Goal: Transaction & Acquisition: Purchase product/service

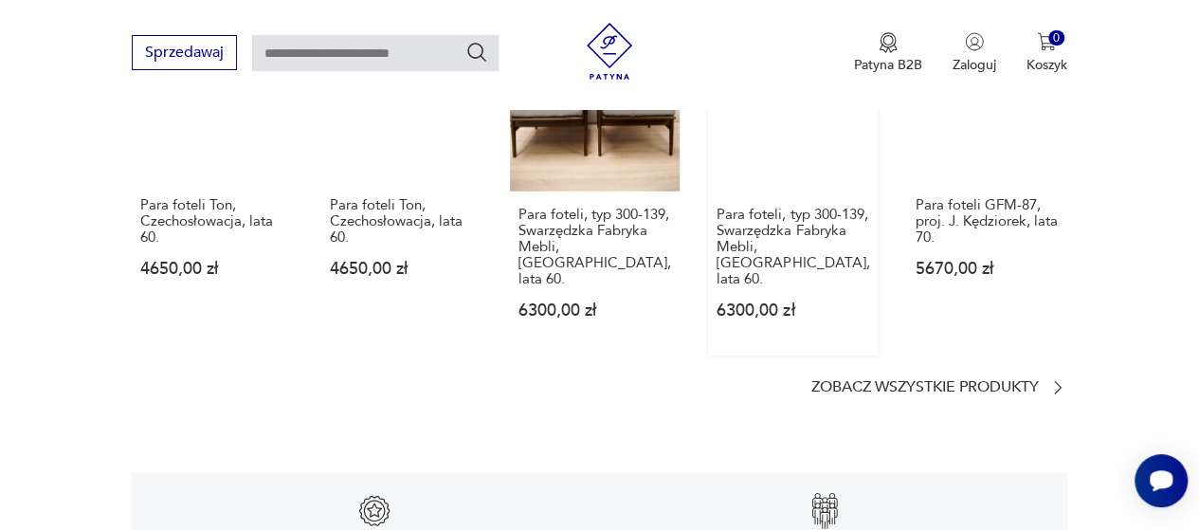
scroll to position [2565, 0]
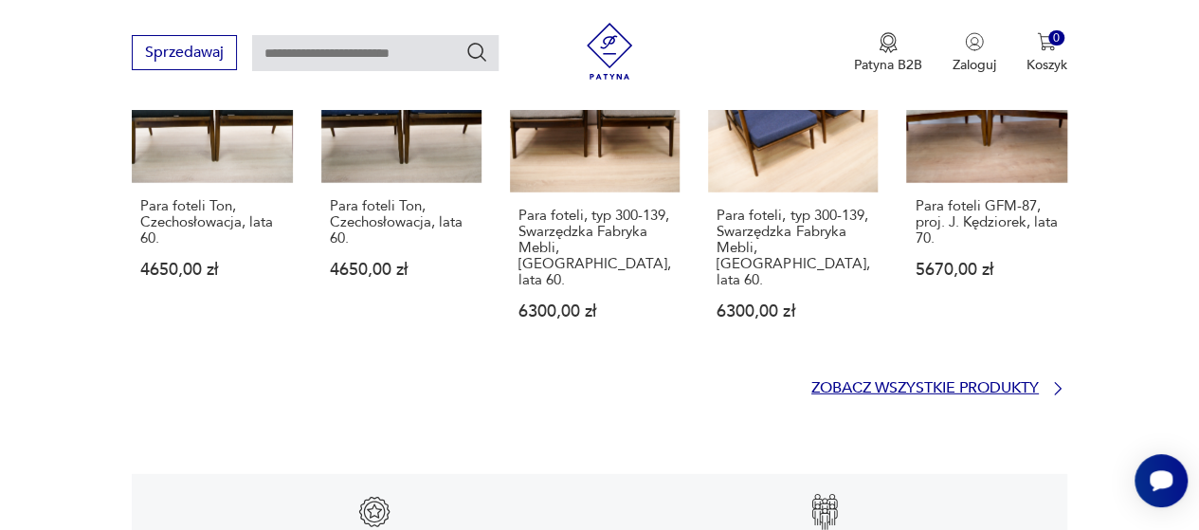
click at [1020, 382] on p "Zobacz wszystkie produkty" at bounding box center [924, 388] width 227 height 12
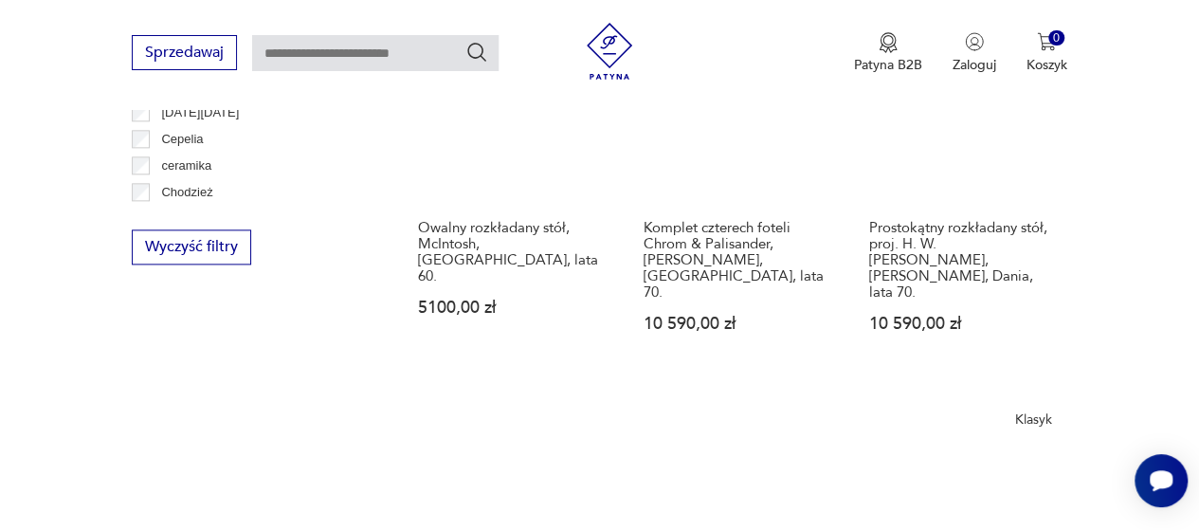
scroll to position [1118, 0]
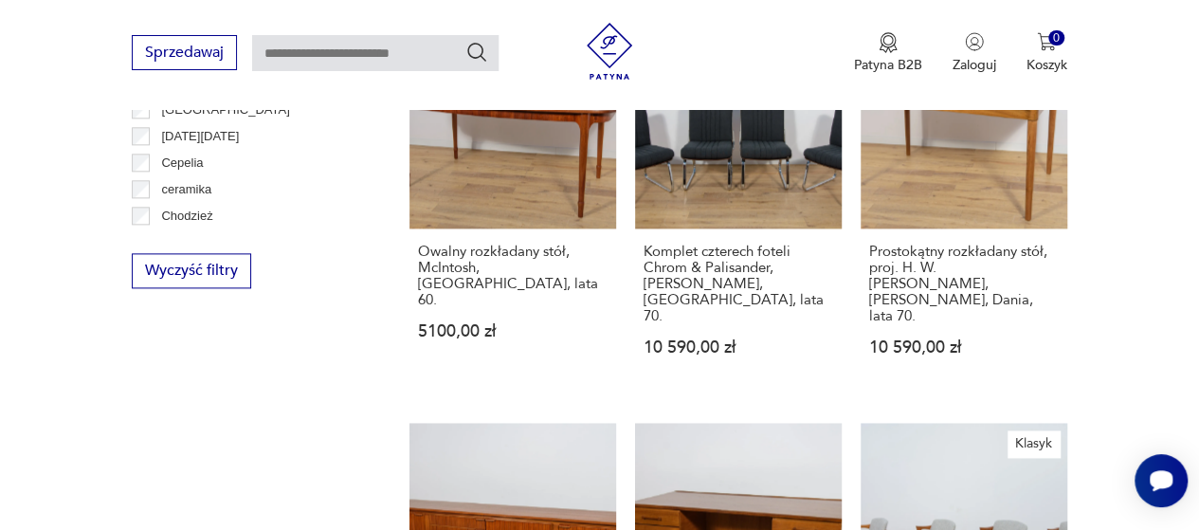
click at [381, 50] on input "text" at bounding box center [375, 53] width 246 height 36
type input "*****"
click at [483, 54] on icon "Szukaj" at bounding box center [476, 52] width 23 height 23
type input "*****"
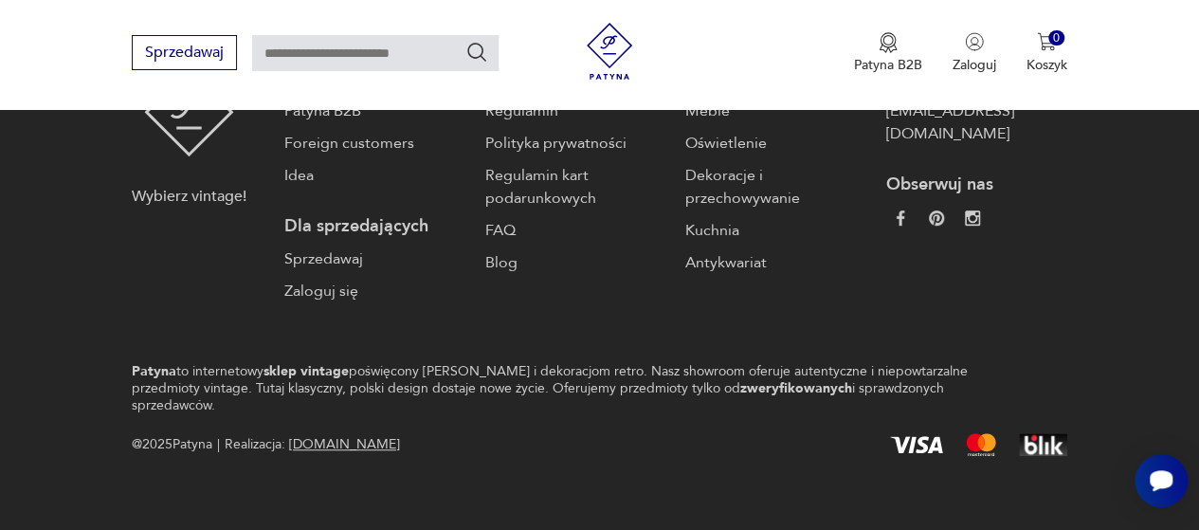
type input "*****"
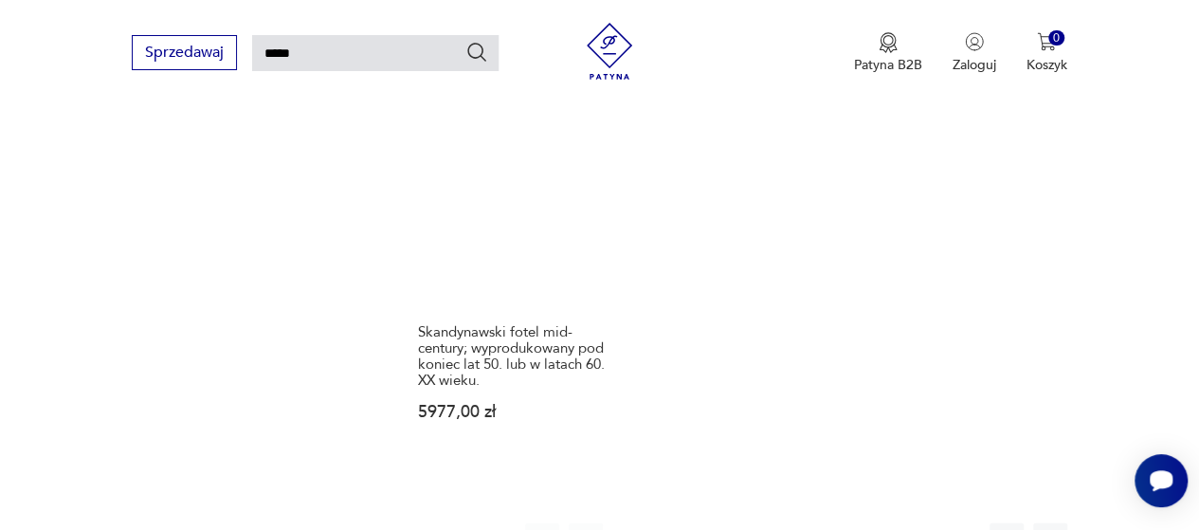
scroll to position [2299, 0]
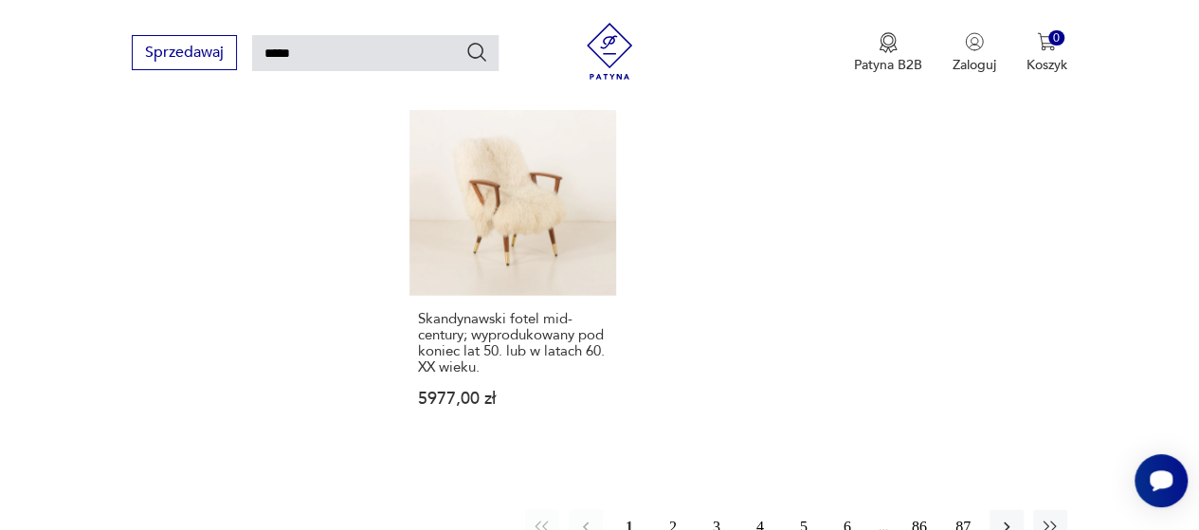
click at [665, 510] on button "2" at bounding box center [673, 527] width 34 height 34
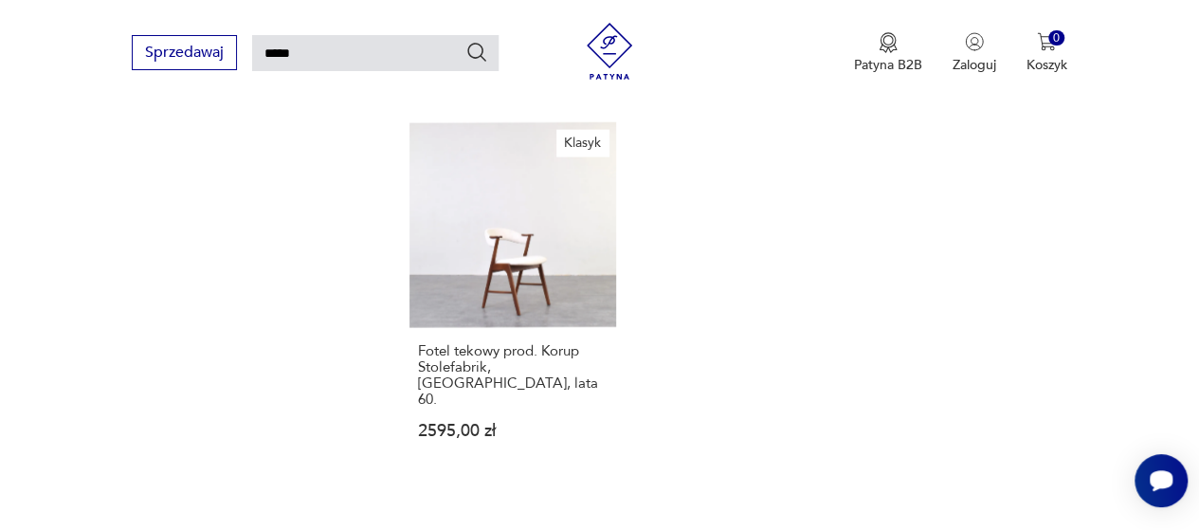
scroll to position [2253, 0]
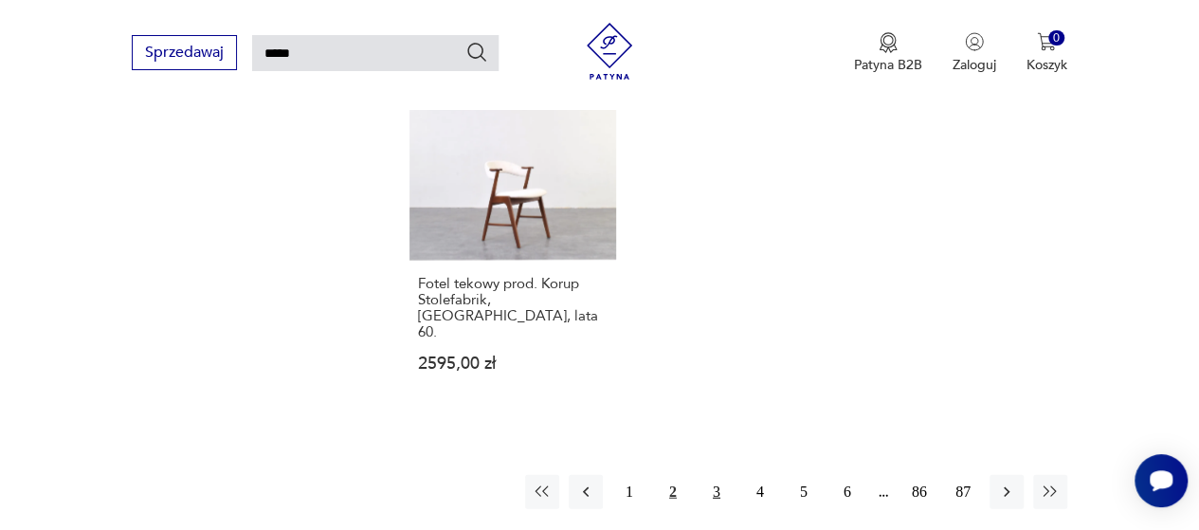
click at [714, 475] on button "3" at bounding box center [716, 492] width 34 height 34
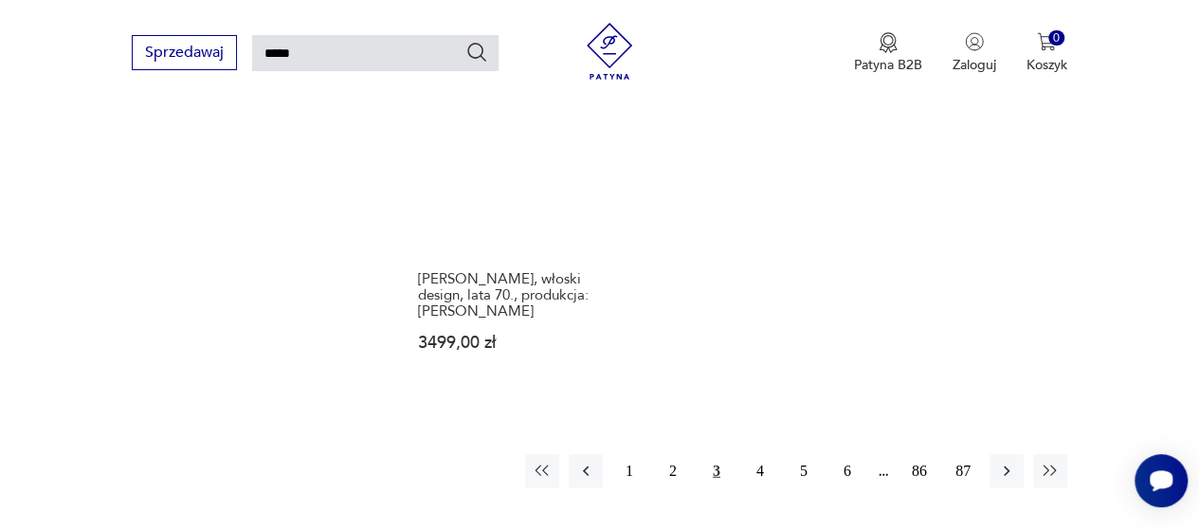
scroll to position [2260, 0]
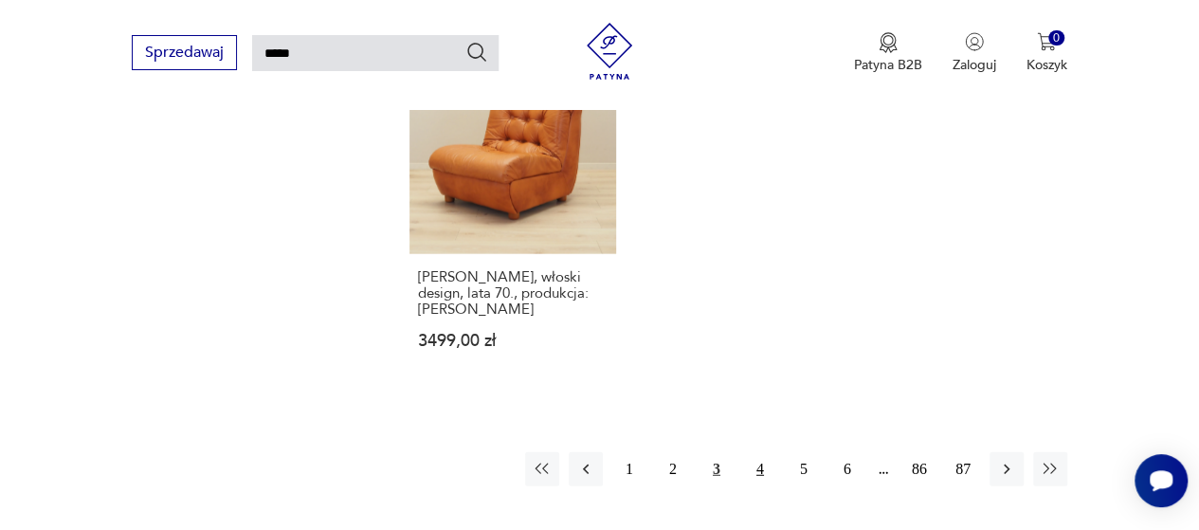
click at [756, 452] on button "4" at bounding box center [760, 469] width 34 height 34
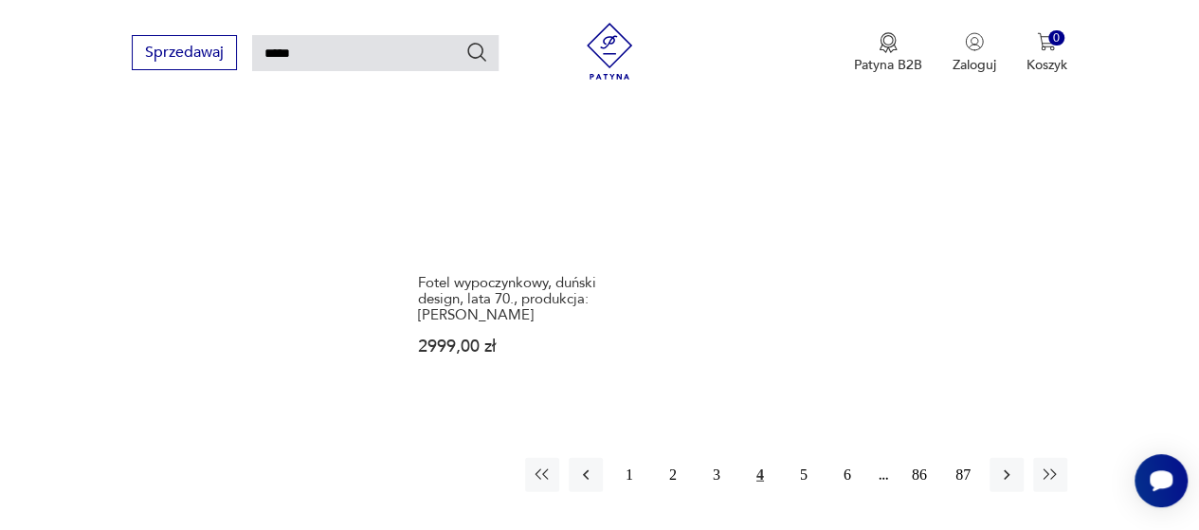
scroll to position [2269, 0]
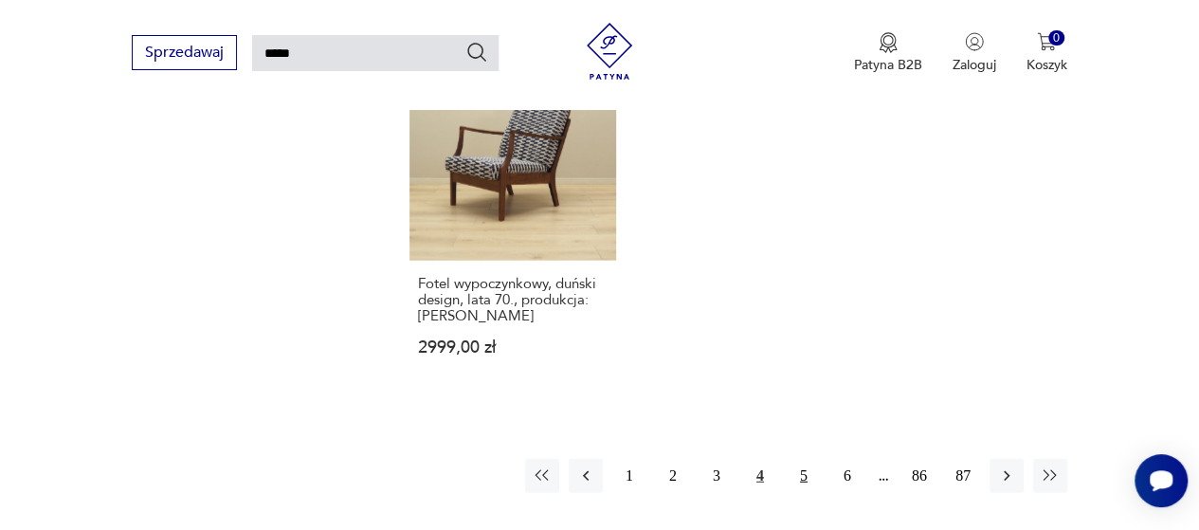
click at [807, 459] on button "5" at bounding box center [803, 476] width 34 height 34
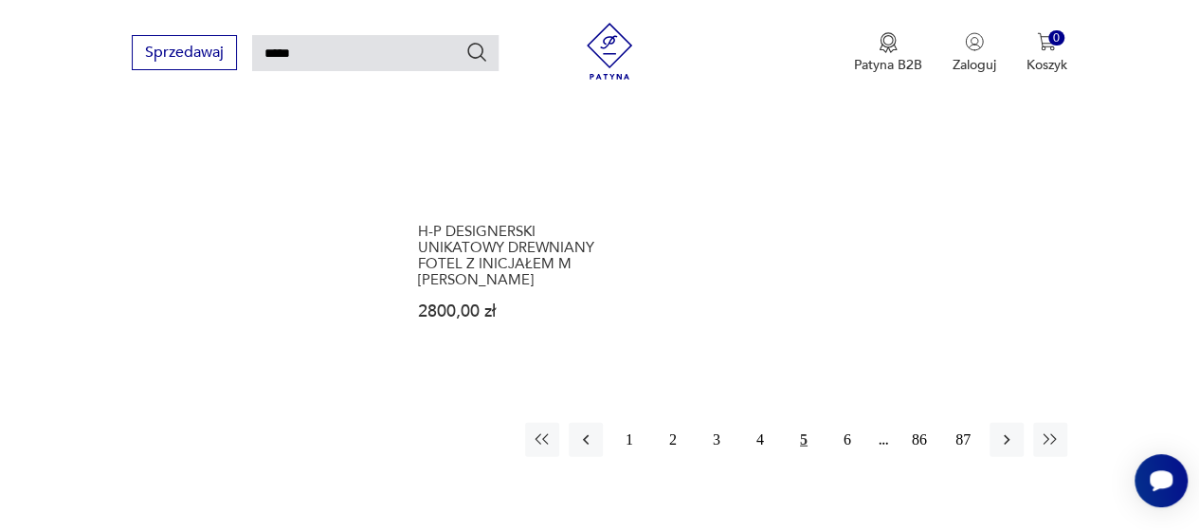
scroll to position [2294, 0]
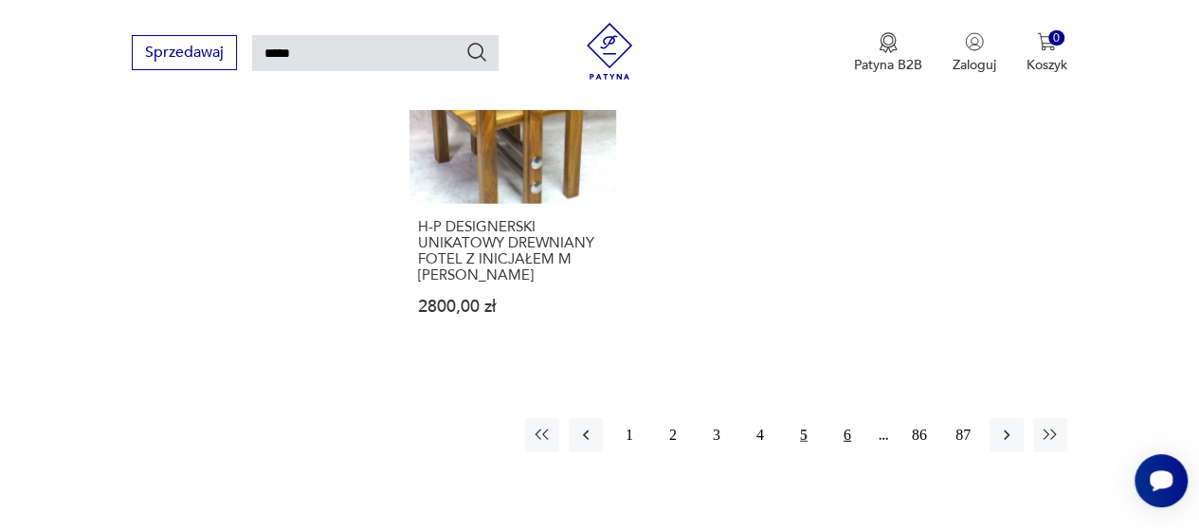
click at [848, 418] on button "6" at bounding box center [847, 435] width 34 height 34
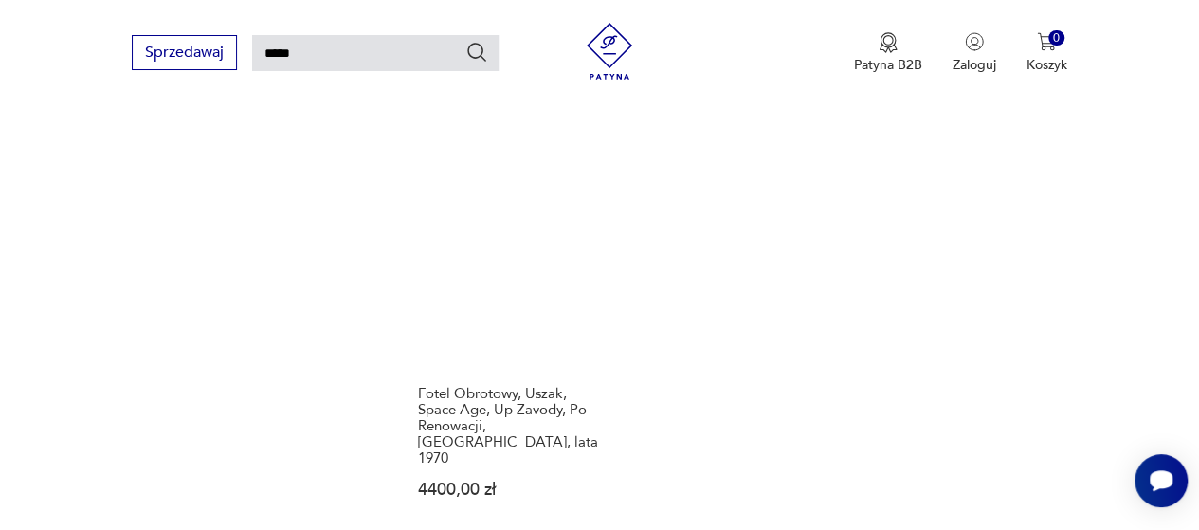
scroll to position [2334, 0]
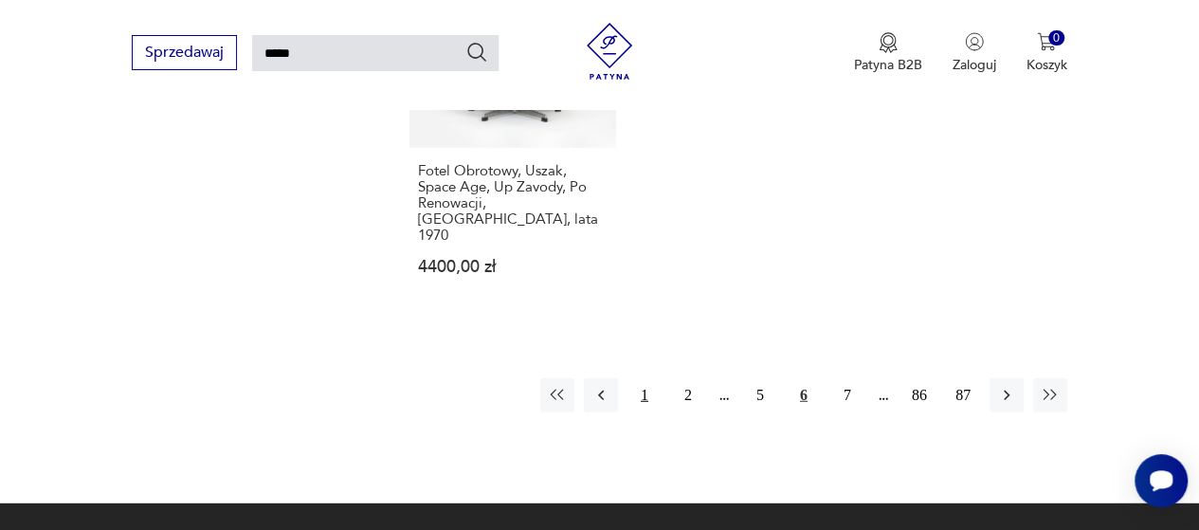
click at [641, 378] on button "1" at bounding box center [644, 395] width 34 height 34
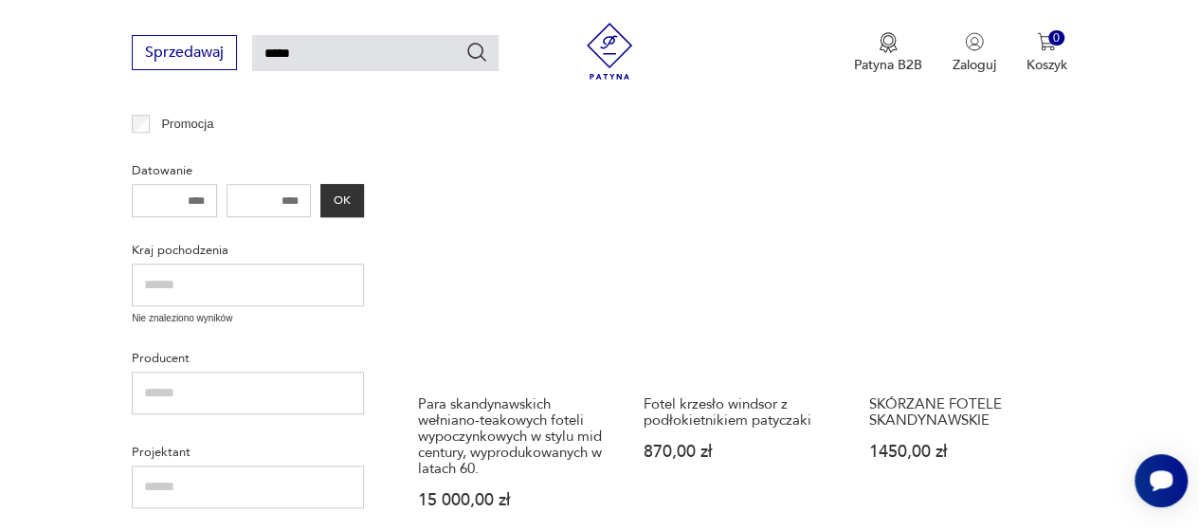
scroll to position [644, 0]
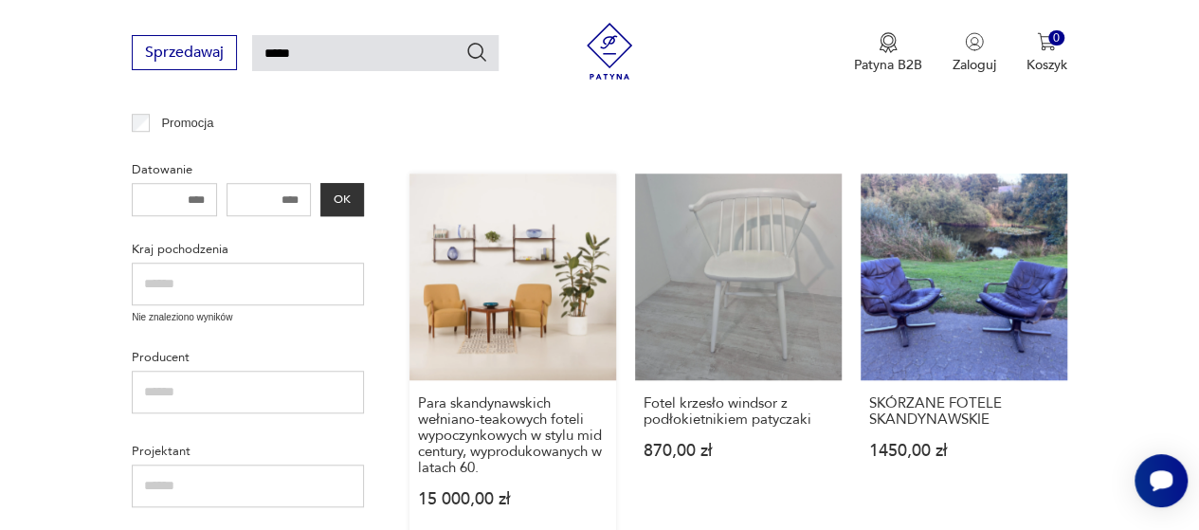
click at [546, 283] on link "Para skandynawskich wełniano-teakowych foteli wypoczynkowych w stylu mid centur…" at bounding box center [512, 358] width 207 height 370
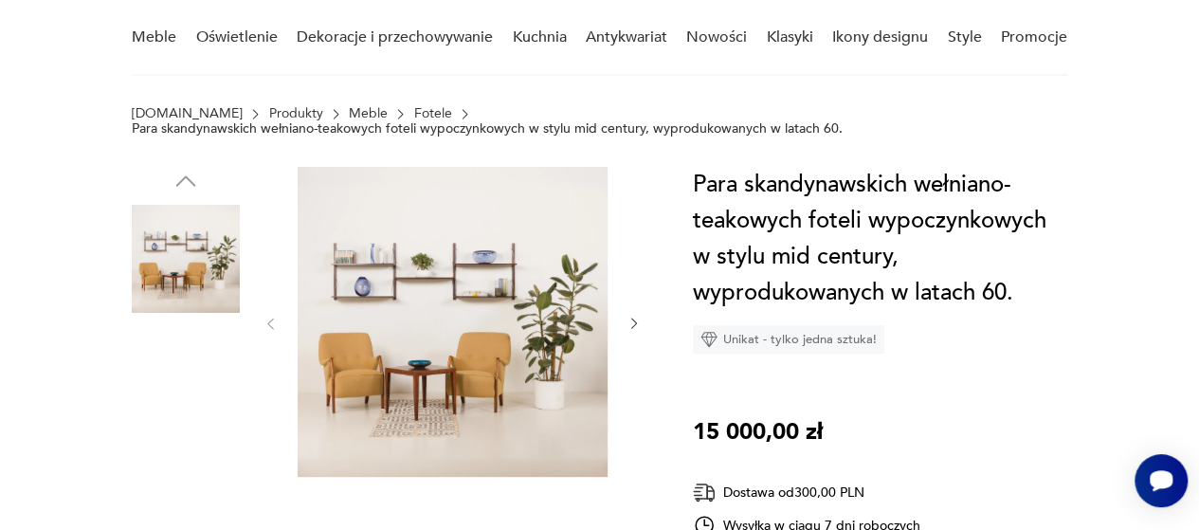
scroll to position [162, 0]
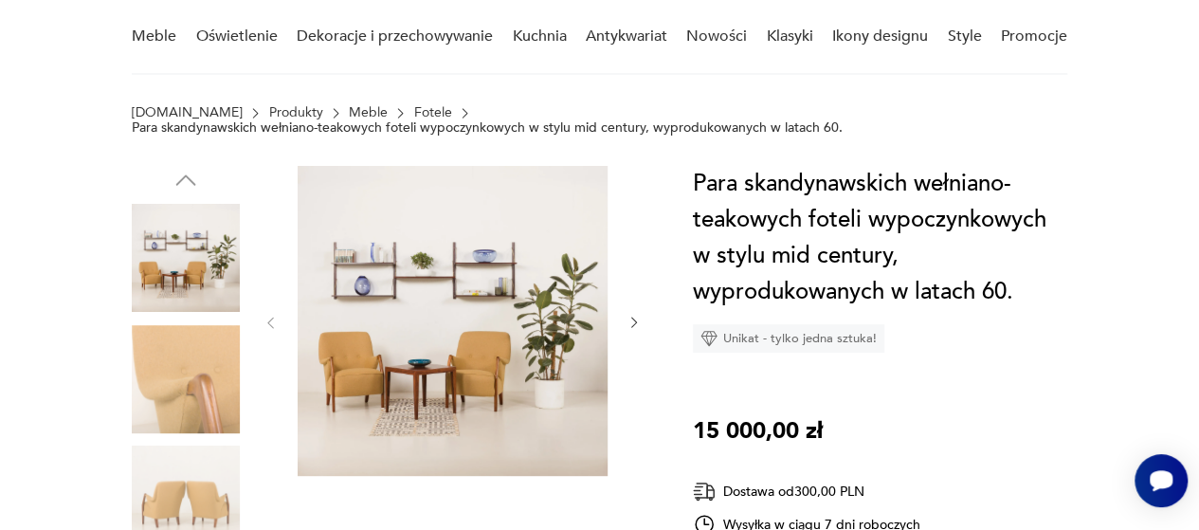
click at [483, 370] on img at bounding box center [453, 321] width 310 height 310
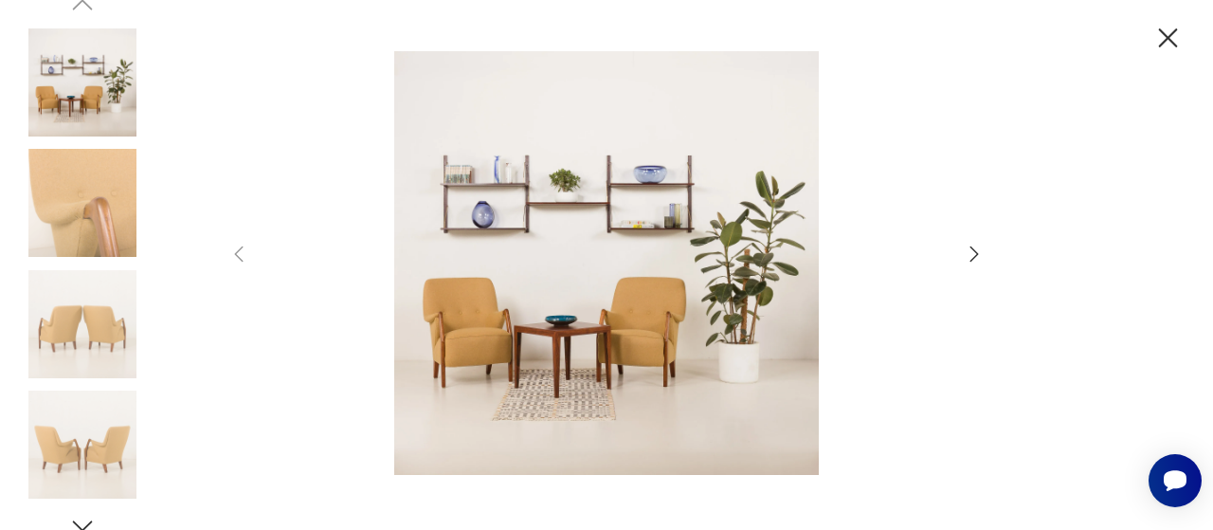
click at [1167, 32] on icon "button" at bounding box center [1167, 38] width 33 height 33
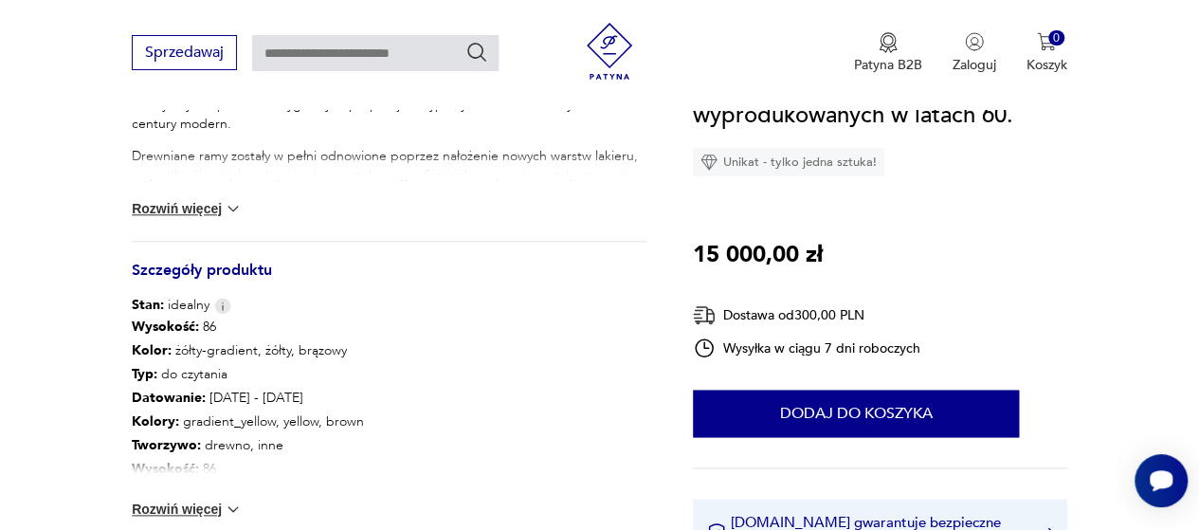
scroll to position [909, 0]
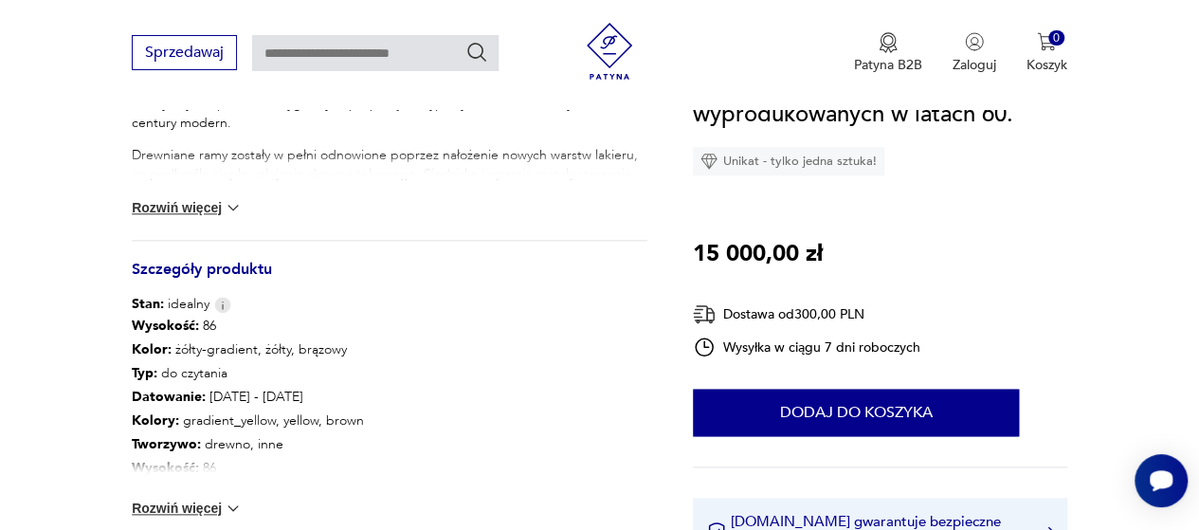
type input "*****"
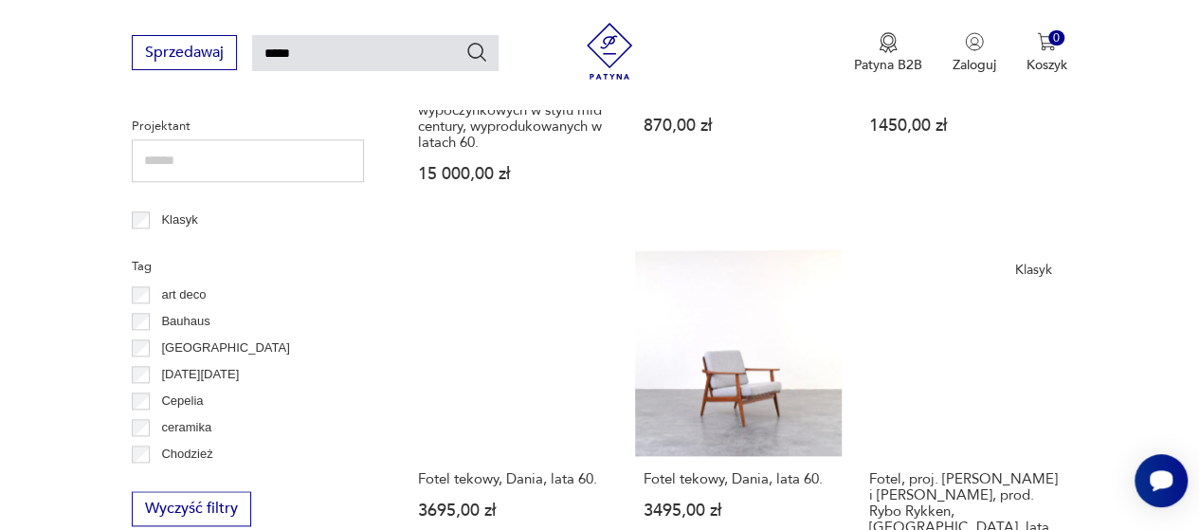
scroll to position [968, 0]
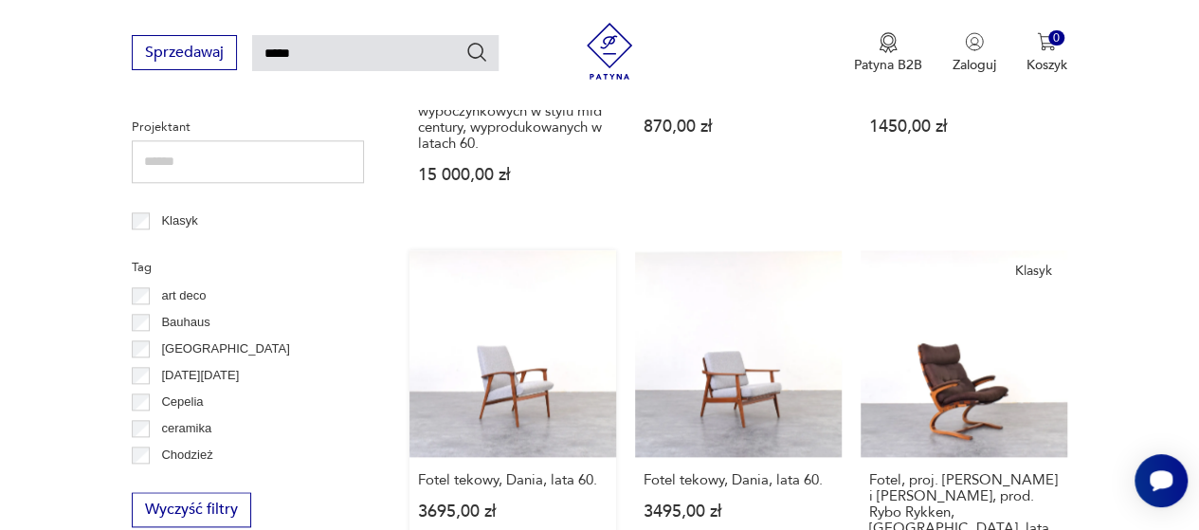
click at [510, 344] on link "Fotel tekowy, Dania, lata 60. 3695,00 zł" at bounding box center [512, 435] width 207 height 370
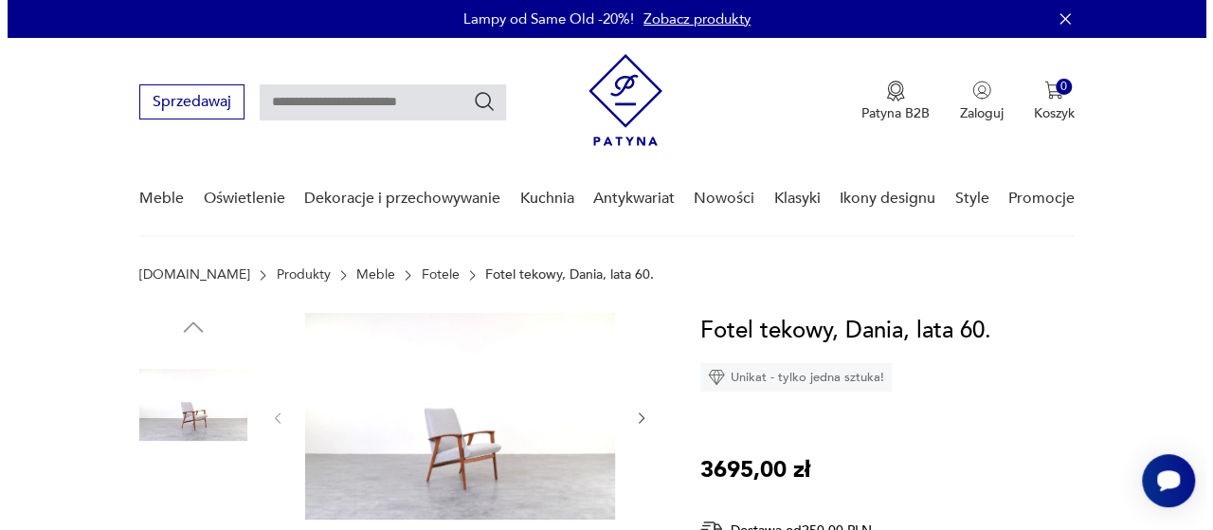
scroll to position [94, 0]
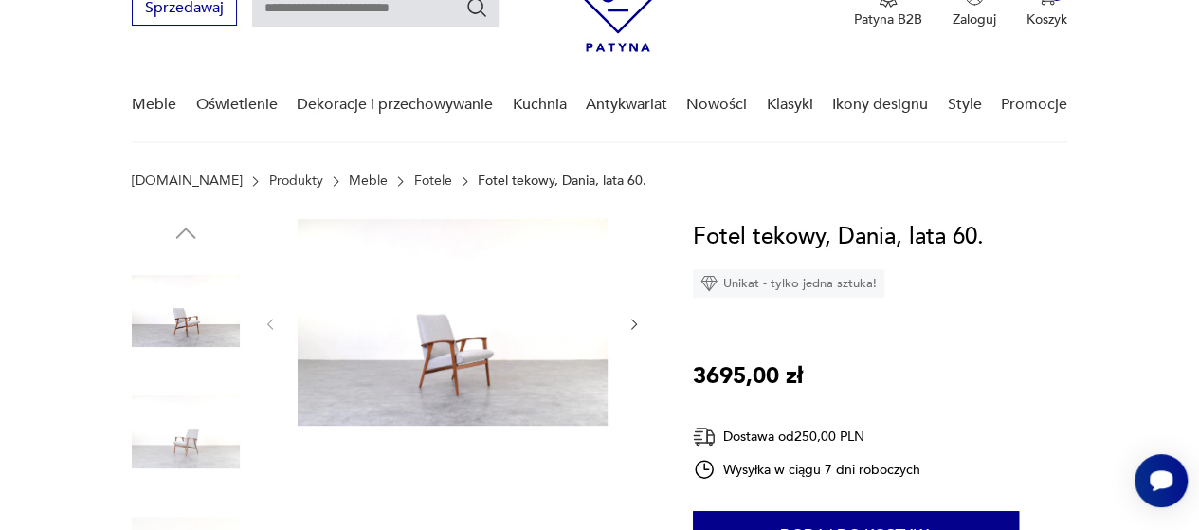
click at [428, 355] on img at bounding box center [453, 322] width 310 height 207
